Goal: Task Accomplishment & Management: Use online tool/utility

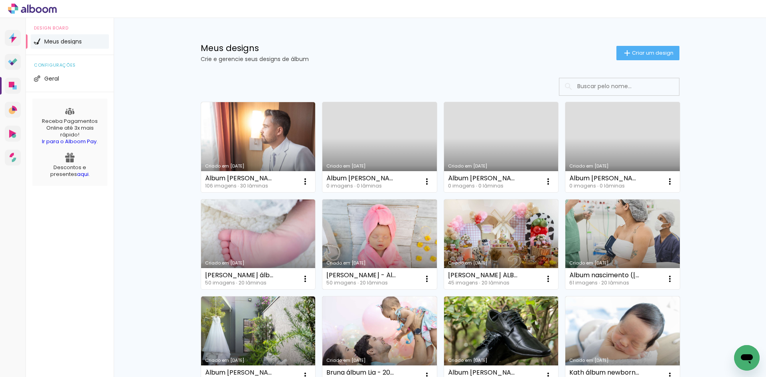
click at [381, 233] on link "Criado em [DATE]" at bounding box center [379, 244] width 114 height 90
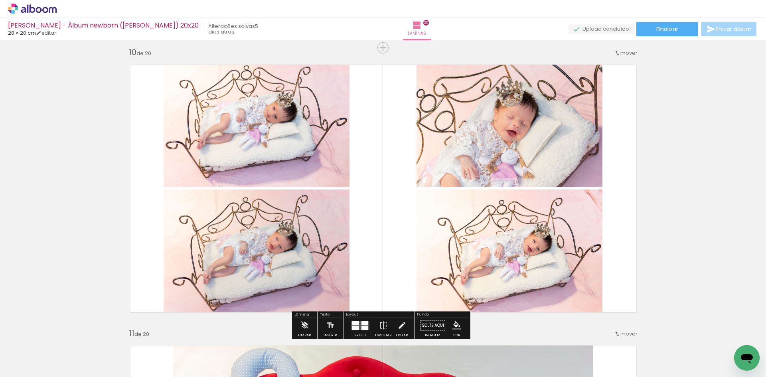
scroll to position [2552, 0]
